Goal: Transaction & Acquisition: Download file/media

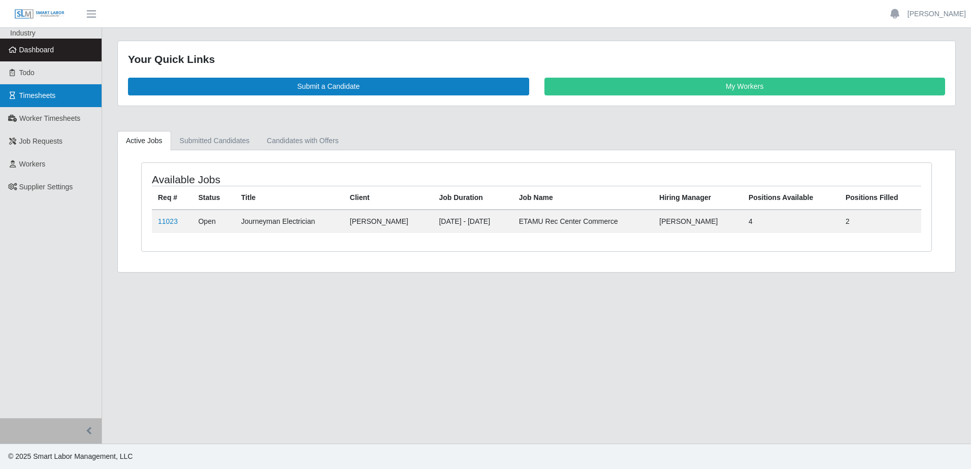
click at [40, 97] on span "Timesheets" at bounding box center [37, 95] width 37 height 8
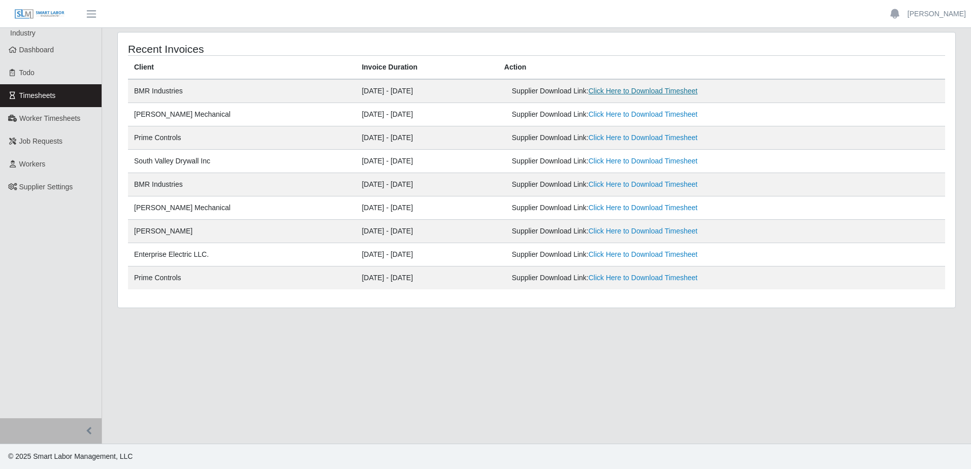
click at [638, 92] on link "Click Here to Download Timesheet" at bounding box center [643, 91] width 109 height 8
click at [633, 114] on link "Click Here to Download Timesheet" at bounding box center [643, 114] width 109 height 8
click at [642, 138] on link "Click Here to Download Timesheet" at bounding box center [643, 138] width 109 height 8
